Goal: Navigation & Orientation: Find specific page/section

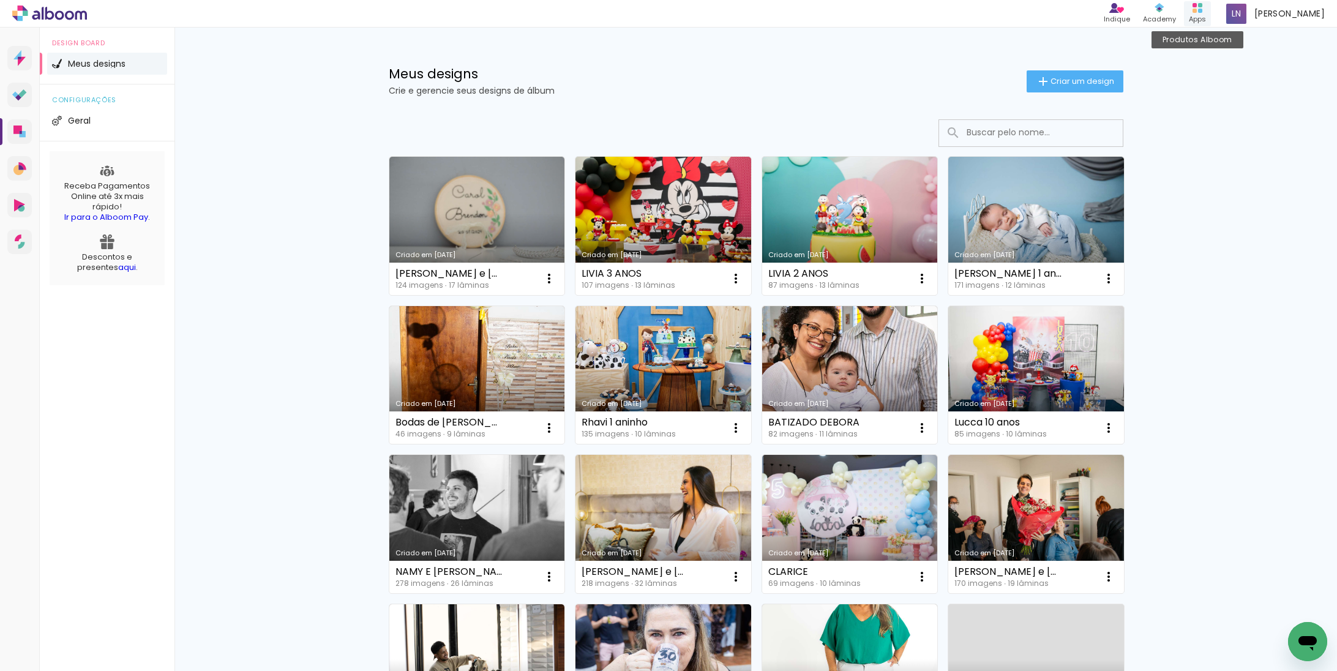
click at [1206, 17] on div "Apps" at bounding box center [1197, 19] width 17 height 10
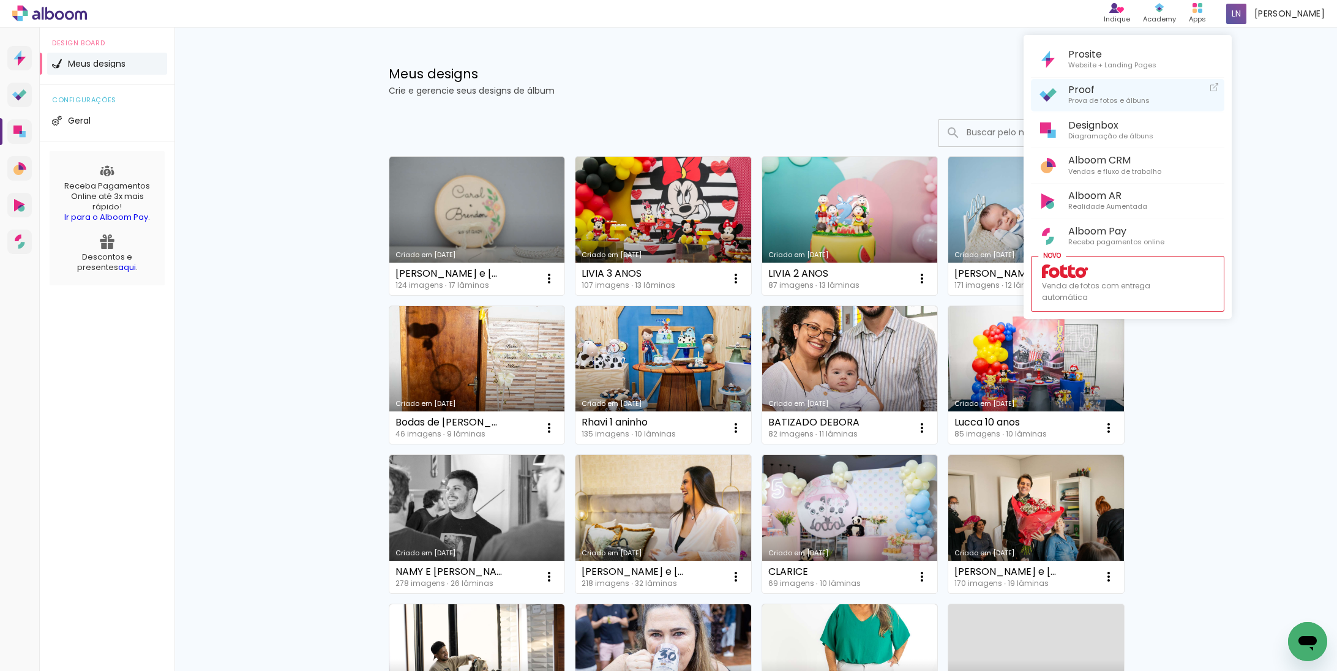
click at [1143, 94] on span "Proof" at bounding box center [1109, 90] width 81 height 12
